Goal: Find specific page/section: Find specific page/section

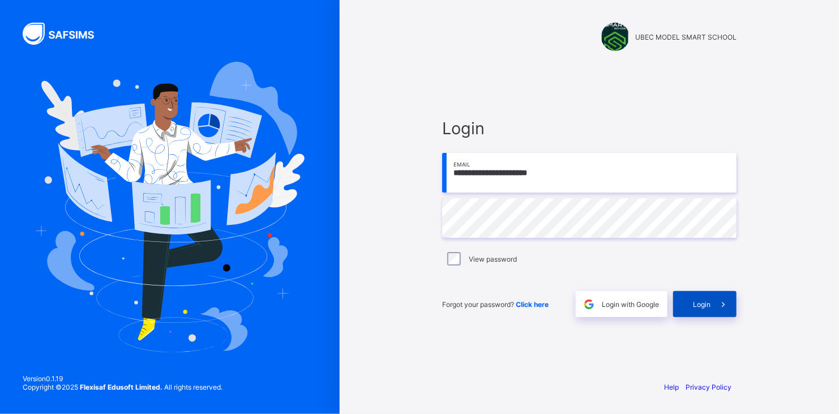
drag, startPoint x: 0, startPoint y: 0, endPoint x: 692, endPoint y: 305, distance: 756.5
click at [692, 305] on div "Login" at bounding box center [705, 304] width 63 height 26
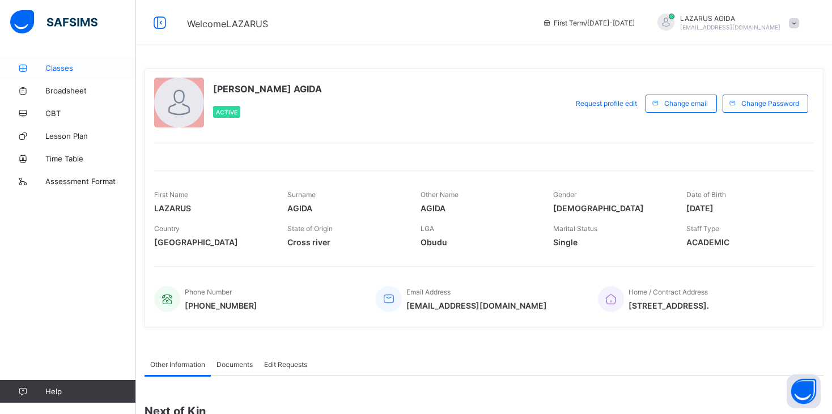
click at [62, 70] on span "Classes" at bounding box center [90, 67] width 91 height 9
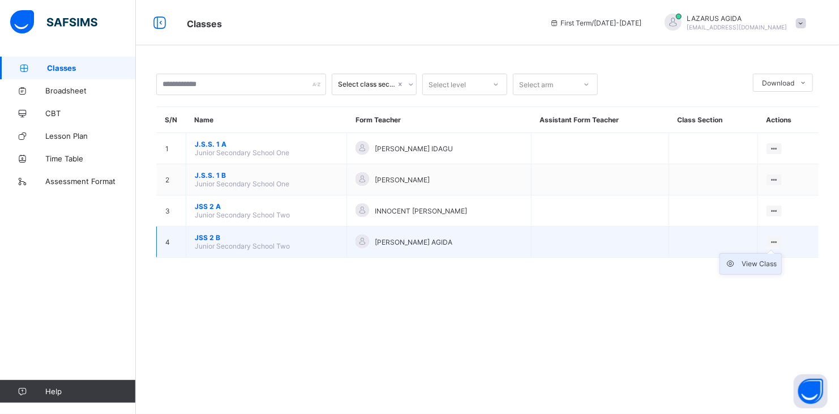
click at [758, 263] on div "View Class" at bounding box center [759, 263] width 35 height 11
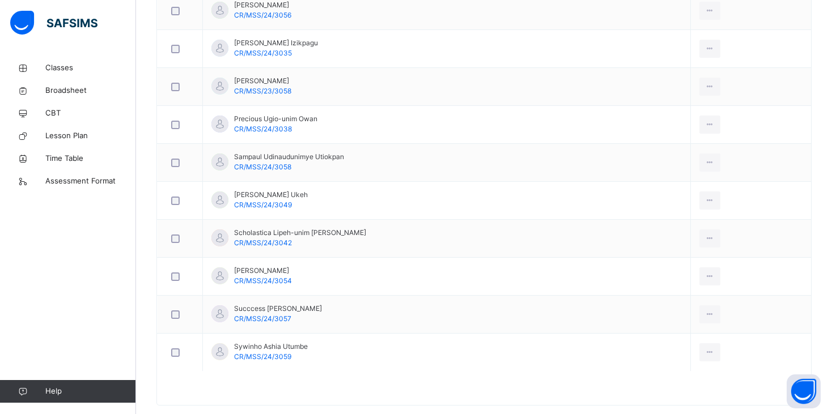
scroll to position [1116, 0]
